Goal: Task Accomplishment & Management: Complete application form

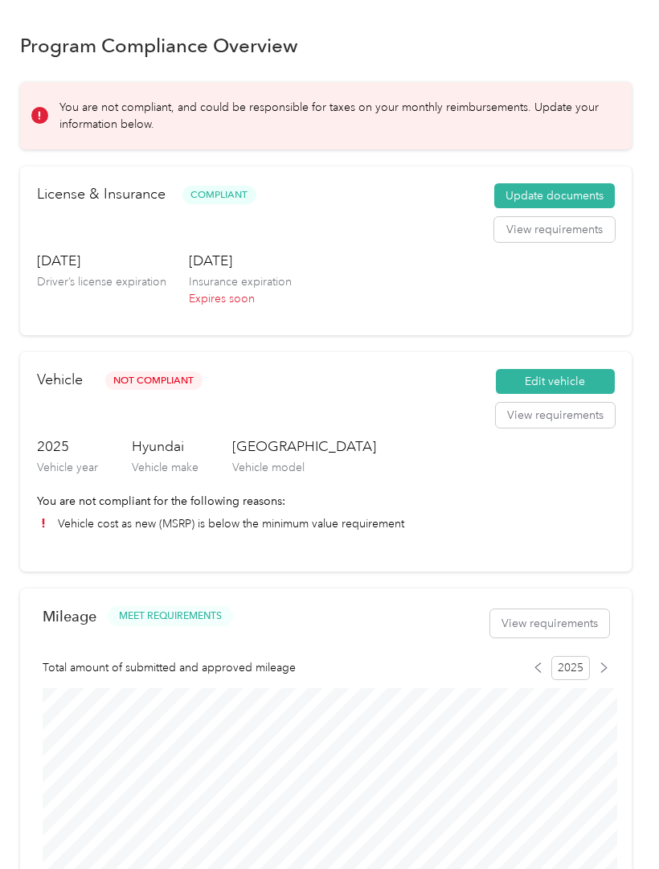
click at [593, 193] on button "Update documents" at bounding box center [554, 196] width 121 height 26
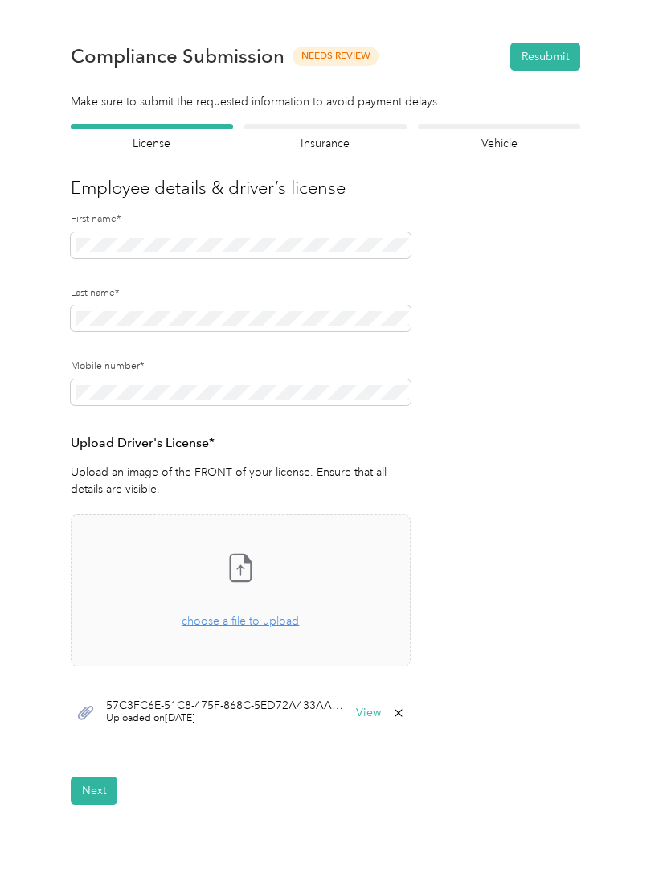
click at [375, 117] on section "Back Home Compliance overview Compliance submission Compliance Submission Needs…" at bounding box center [326, 412] width 612 height 785
click at [379, 127] on div at bounding box center [325, 127] width 162 height 6
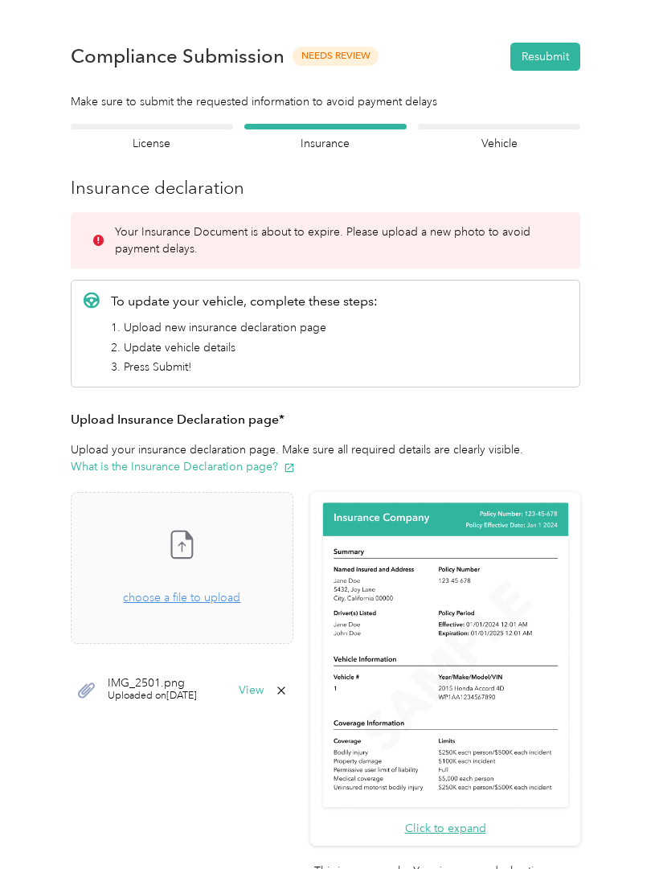
click at [240, 594] on span "choose a file to upload" at bounding box center [181, 598] width 117 height 14
click at [622, 31] on icon at bounding box center [624, 31] width 13 height 14
click at [564, 54] on button "Resubmit" at bounding box center [546, 57] width 70 height 28
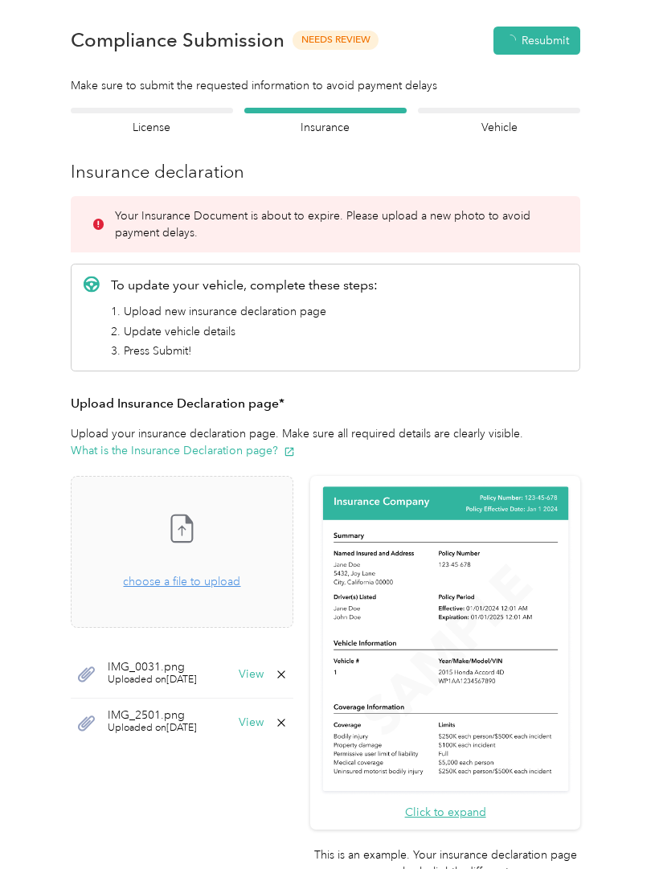
scroll to position [20, 0]
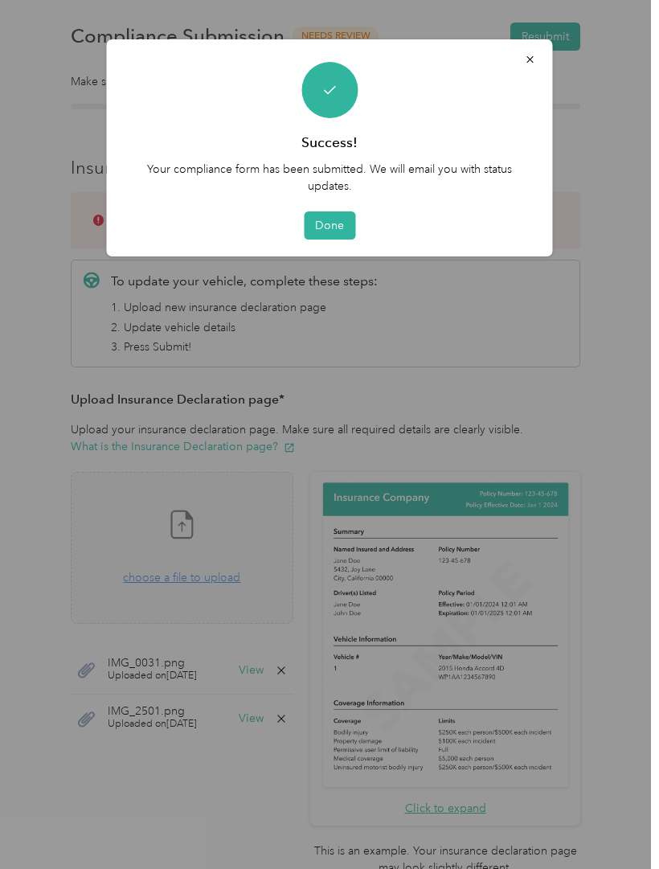
click at [341, 219] on button "Done" at bounding box center [329, 225] width 51 height 28
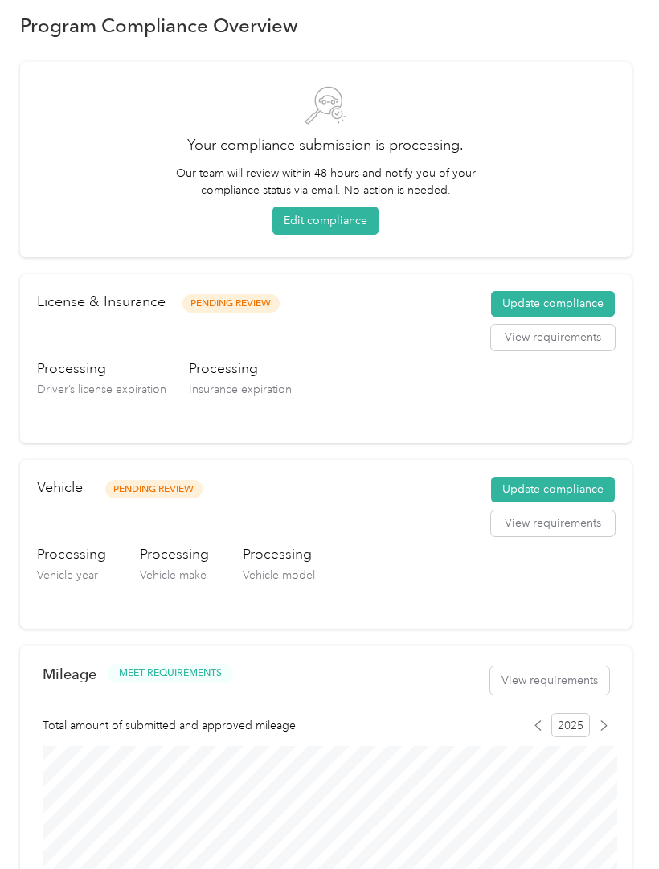
click at [594, 299] on button "Update compliance" at bounding box center [553, 304] width 124 height 26
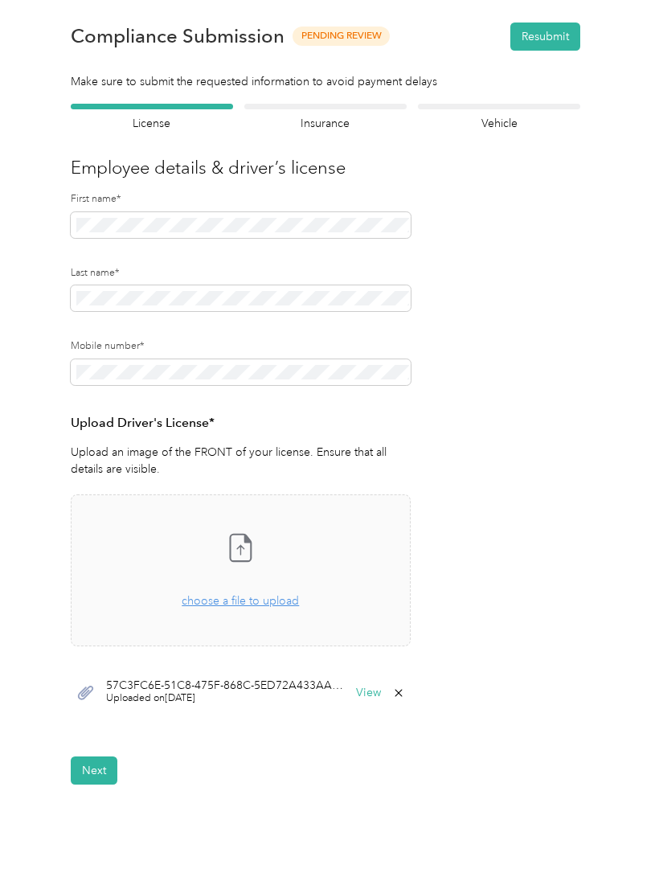
click at [280, 604] on span "choose a file to upload" at bounding box center [240, 601] width 117 height 14
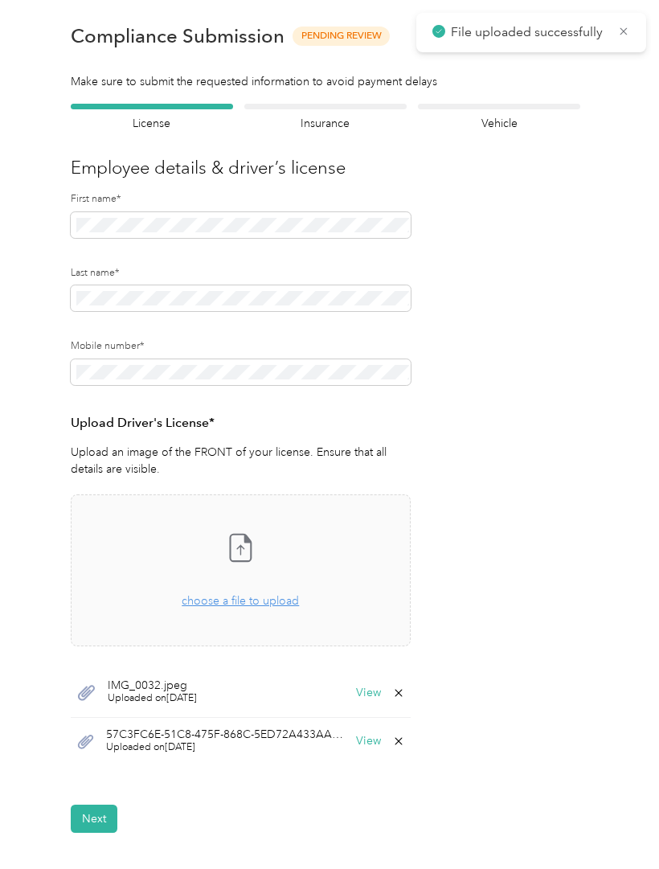
click at [621, 26] on icon at bounding box center [624, 31] width 13 height 14
click at [568, 34] on button "Resubmit" at bounding box center [546, 37] width 70 height 28
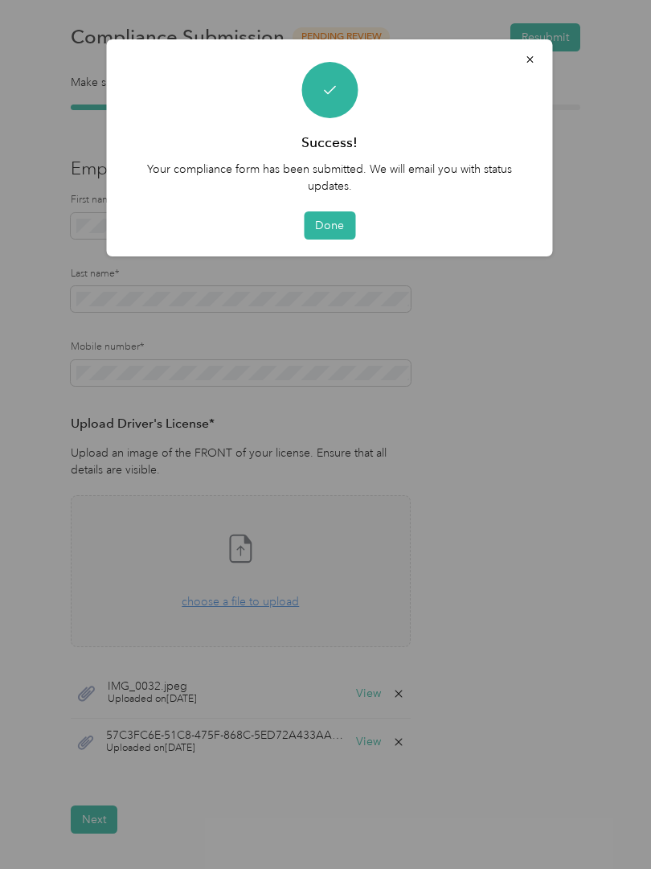
click at [339, 216] on button "Done" at bounding box center [329, 225] width 51 height 28
